Goal: Task Accomplishment & Management: Manage account settings

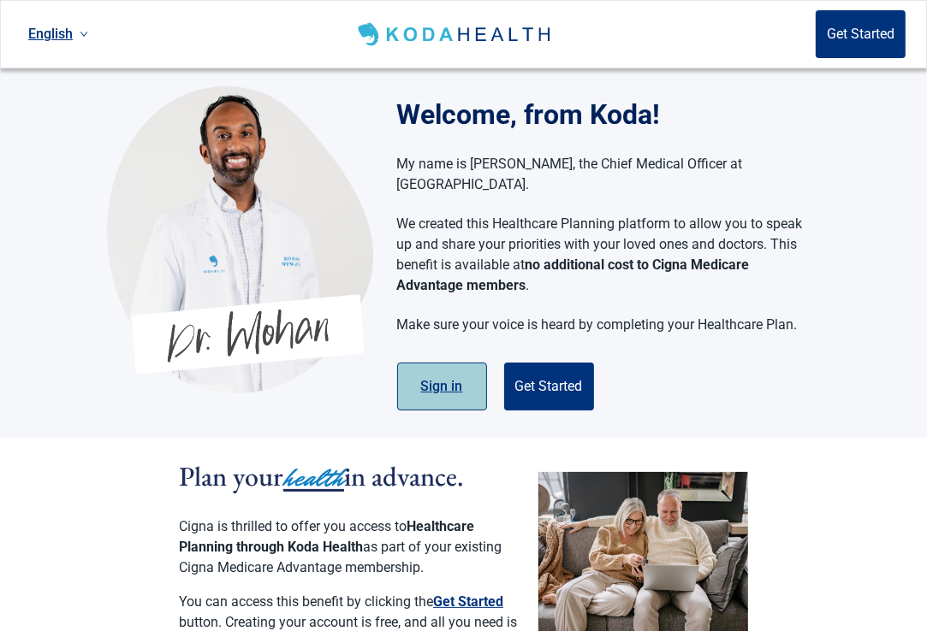
click at [439, 370] on button "Sign in" at bounding box center [442, 387] width 90 height 48
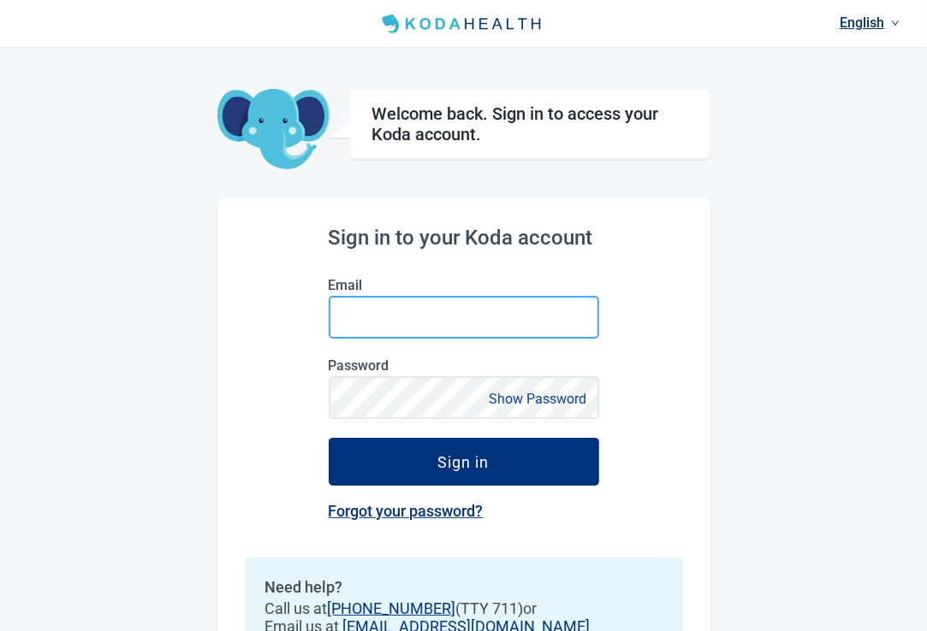
click at [346, 317] on input "Email" at bounding box center [464, 317] width 270 height 43
click at [483, 317] on input "[EMAIL_ADDRESS][DOMAIN_NAME]" at bounding box center [464, 317] width 270 height 43
type input "g"
type input "a"
